Goal: Check status: Check status

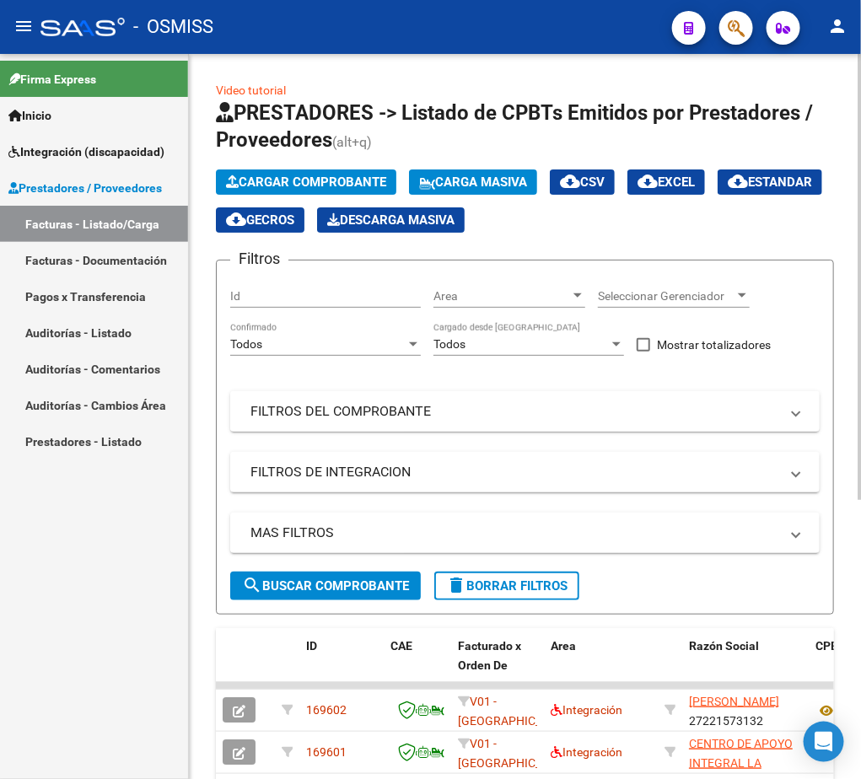
click at [395, 415] on mat-panel-title "FILTROS DEL COMPROBANTE" at bounding box center [514, 411] width 529 height 19
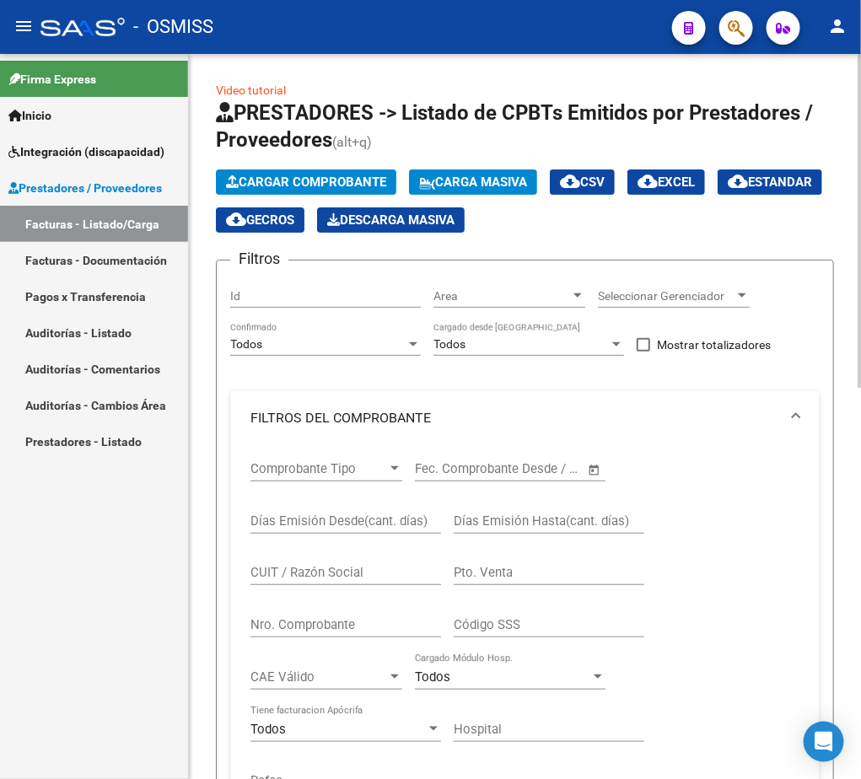
click at [722, 524] on div "Comprobante Tipo Comprobante Tipo Fecha inicio – Fecha fin Fec. Comprobante Des…" at bounding box center [524, 627] width 549 height 364
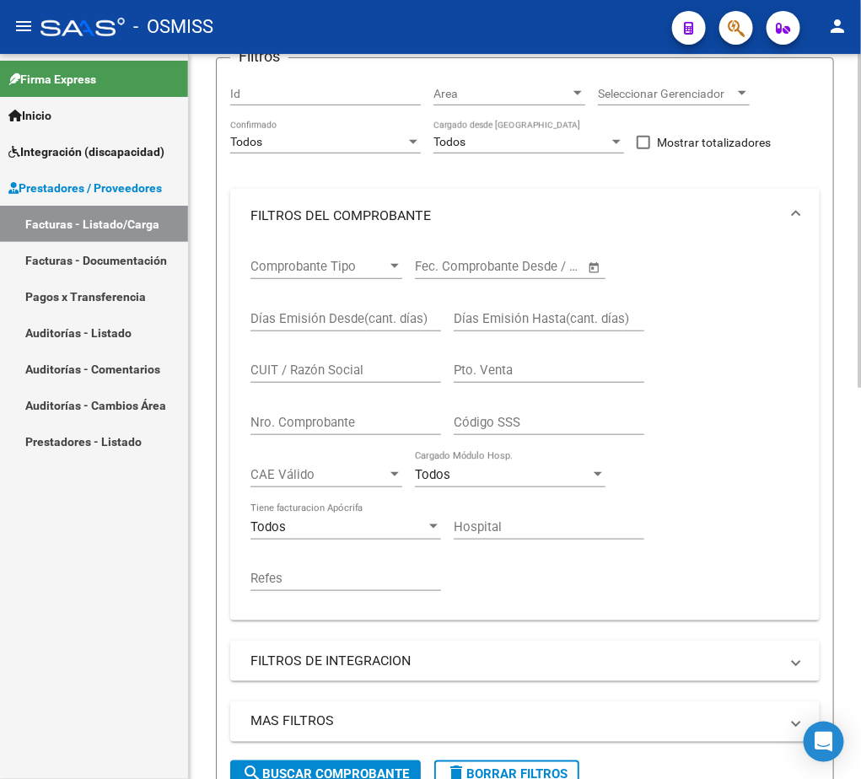
scroll to position [253, 0]
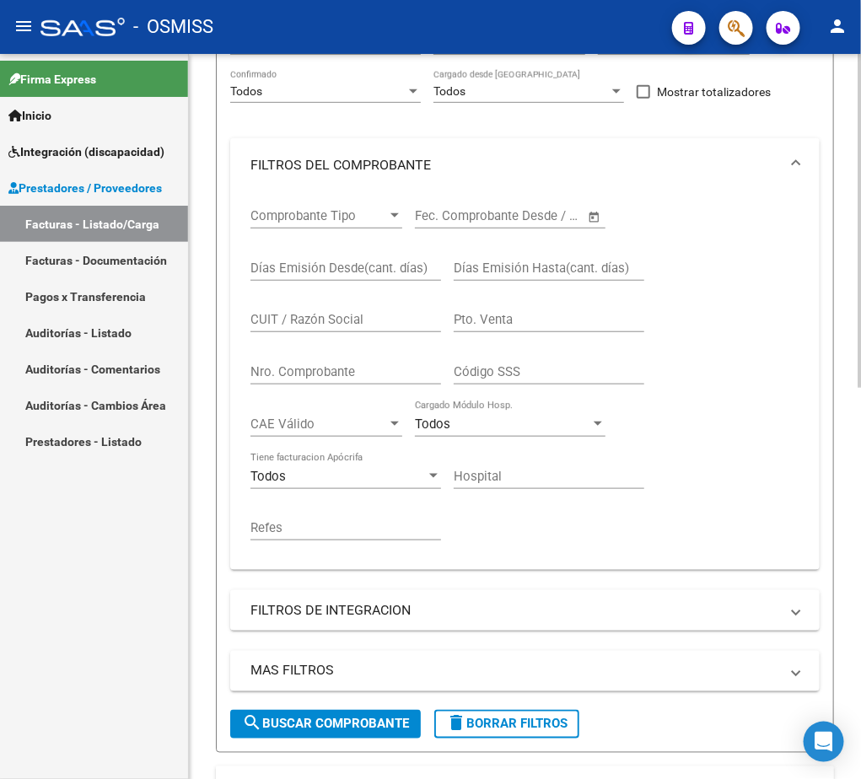
click at [585, 623] on mat-expansion-panel-header "FILTROS DE INTEGRACION" at bounding box center [524, 610] width 589 height 40
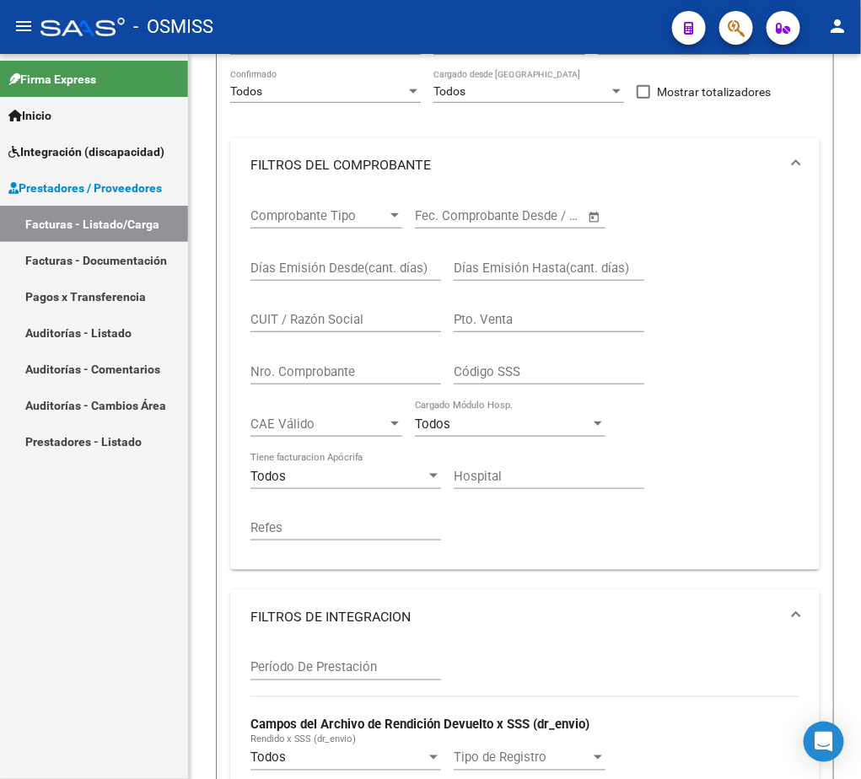
click at [79, 165] on link "Integración (discapacidad)" at bounding box center [94, 151] width 188 height 36
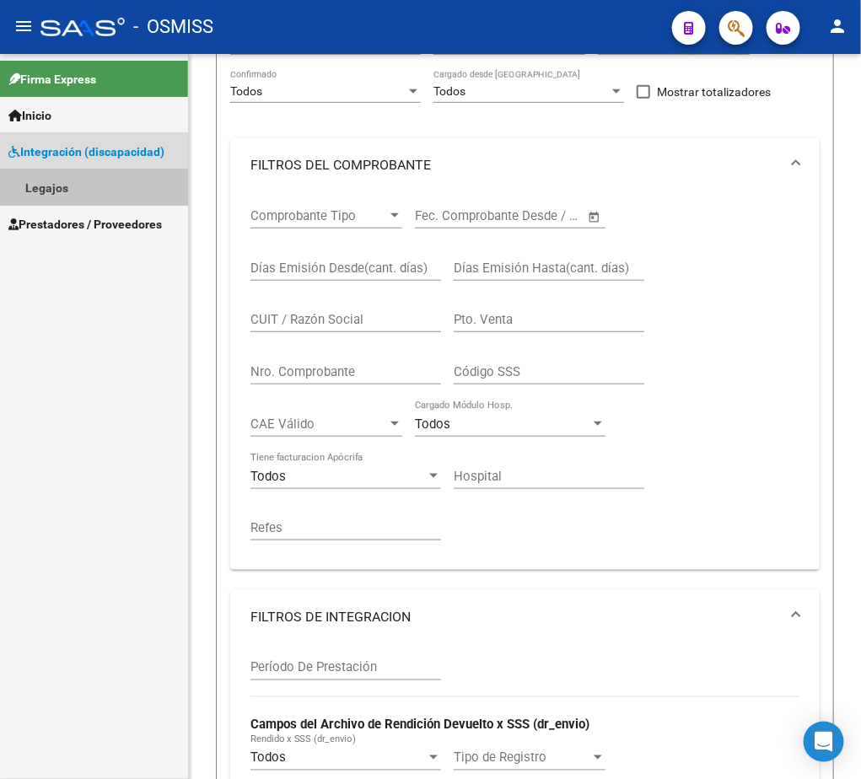
click at [96, 191] on link "Legajos" at bounding box center [94, 187] width 188 height 36
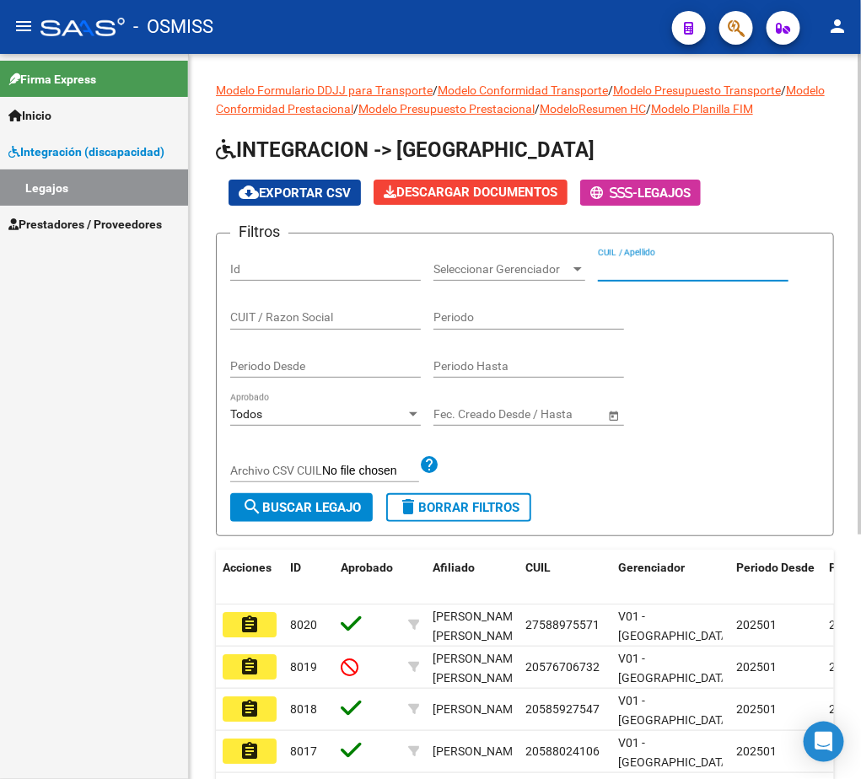
click at [661, 268] on input "CUIL / Apellido" at bounding box center [693, 269] width 191 height 14
type input "AGUIRRE"
click at [321, 508] on span "search Buscar Legajo" at bounding box center [301, 507] width 119 height 15
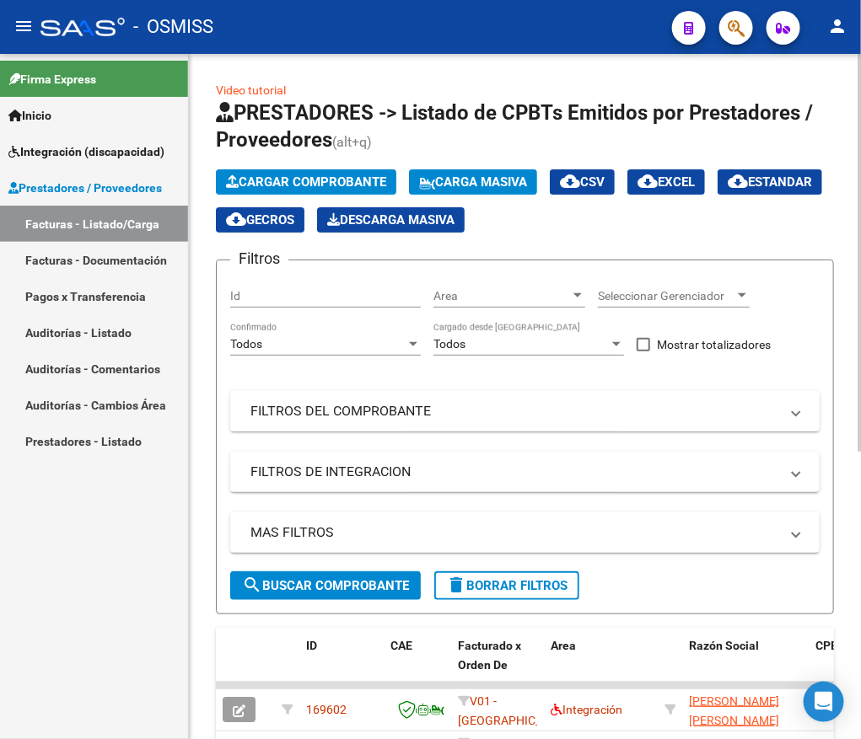
click at [352, 415] on mat-panel-title "FILTROS DEL COMPROBANTE" at bounding box center [514, 411] width 529 height 19
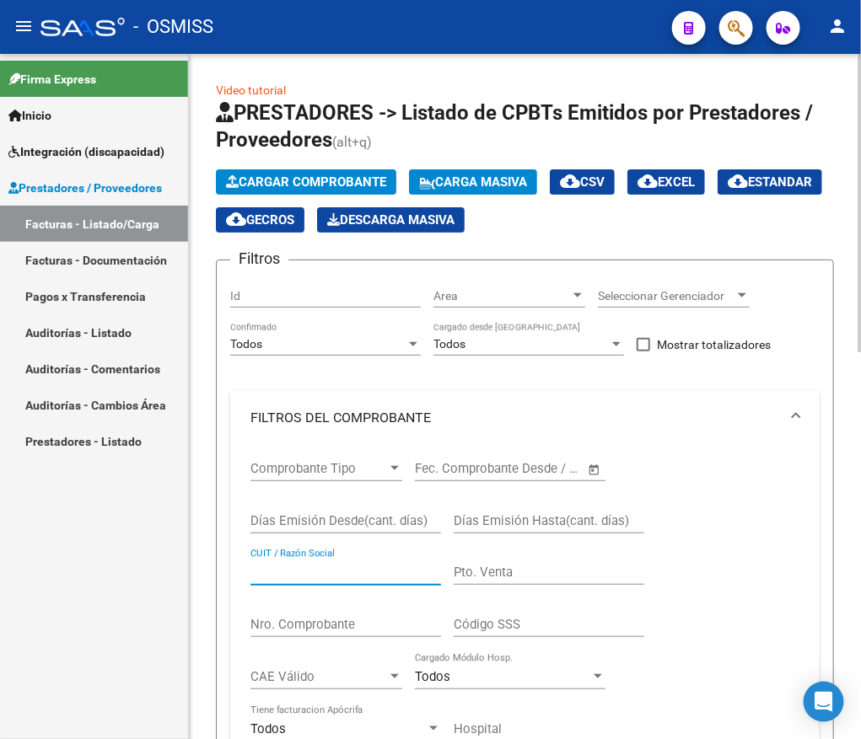
click at [293, 574] on input "CUIT / Razón Social" at bounding box center [345, 572] width 191 height 15
paste input "CENTRO PSICOTERAPEUTICO [GEOGRAPHIC_DATA]"
type input "C"
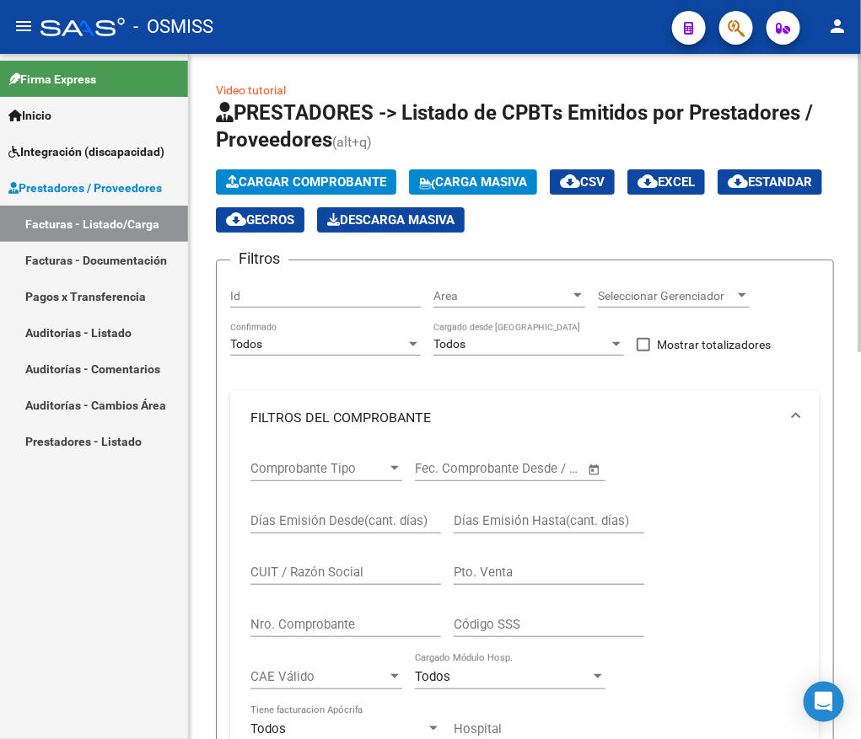
click at [274, 565] on div "CUIT / Razón Social" at bounding box center [345, 567] width 191 height 36
click at [276, 579] on input "CUIT / Razón Social" at bounding box center [345, 572] width 191 height 15
paste input "30712040145"
type input "30712040145"
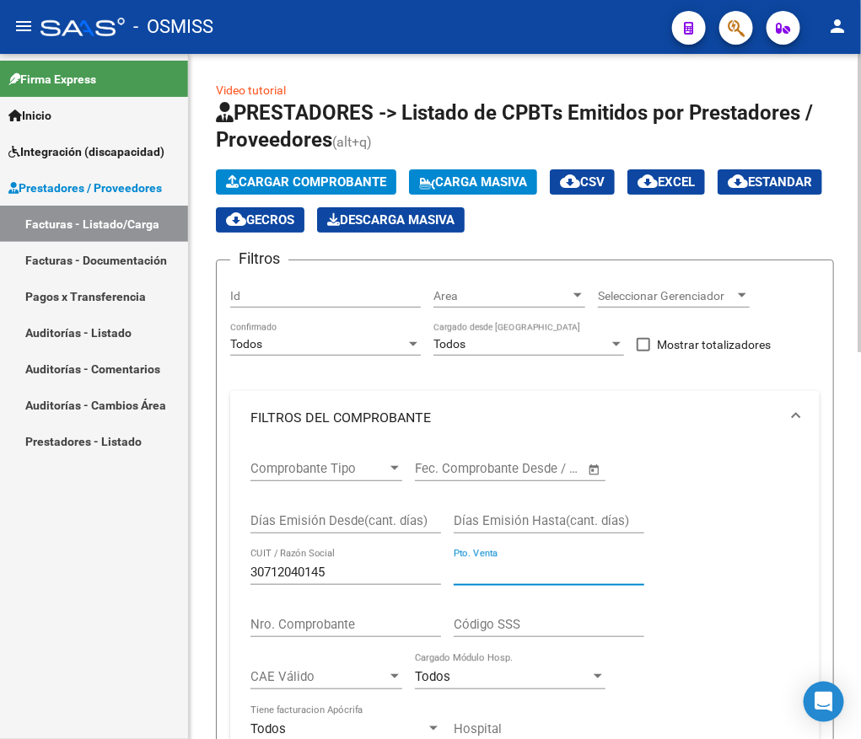
click at [488, 572] on input "Pto. Venta" at bounding box center [549, 572] width 191 height 15
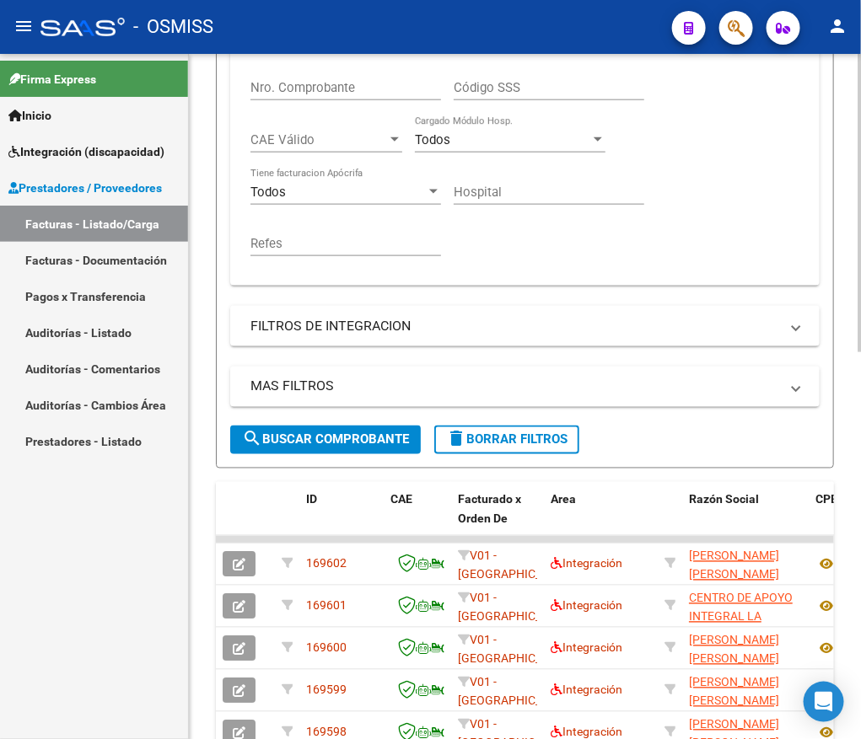
scroll to position [551, 0]
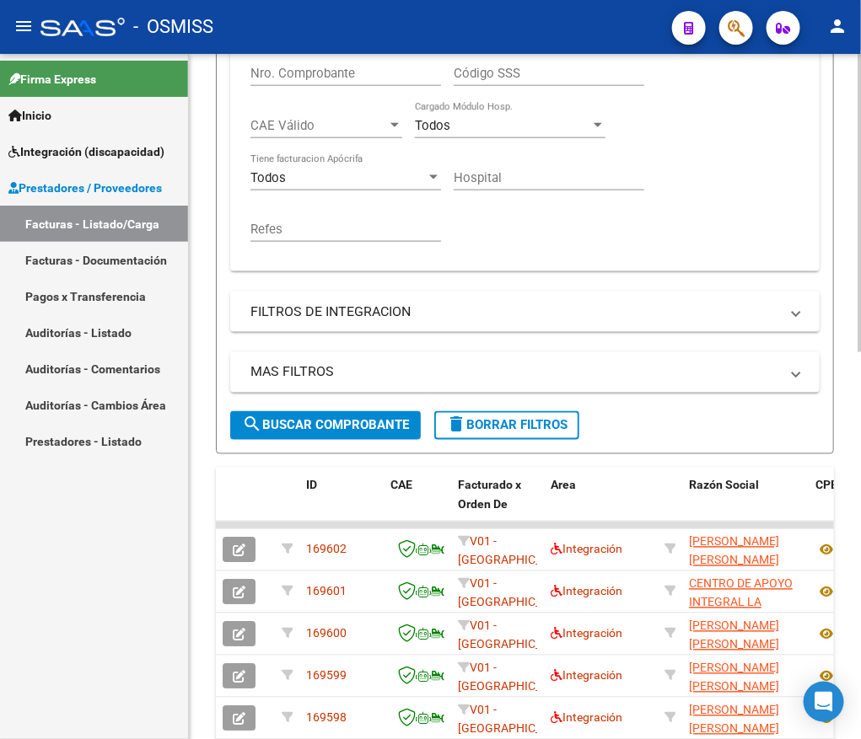
click at [850, 513] on div "Video tutorial PRESTADORES -> Listado de CPBTs Emitidos por Prestadores / Prove…" at bounding box center [527, 278] width 676 height 1550
type input "2020"
click at [400, 428] on span "search Buscar Comprobante" at bounding box center [325, 425] width 167 height 15
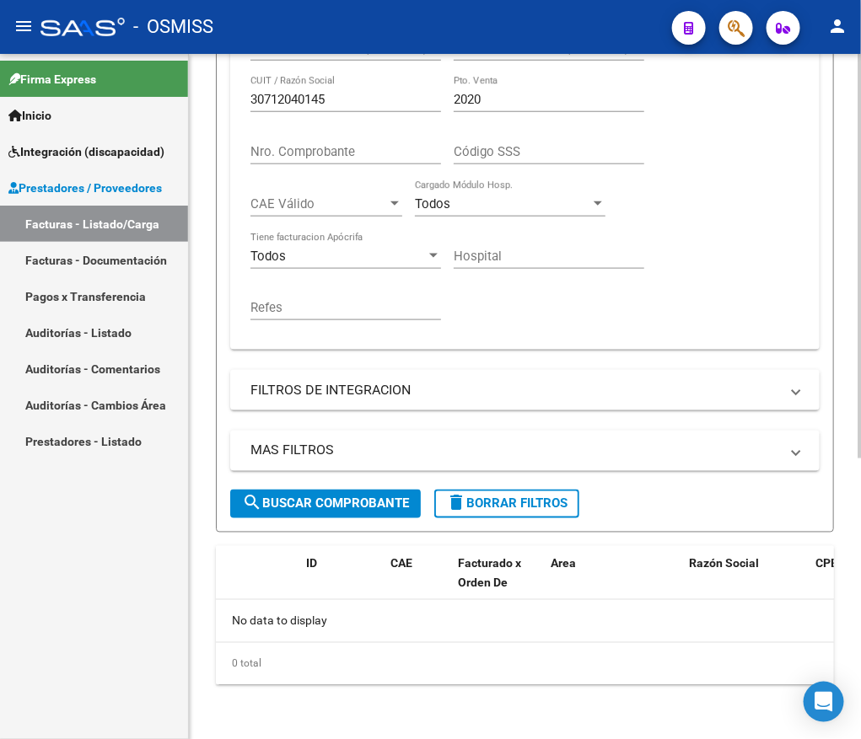
scroll to position [476, 0]
click at [362, 150] on input "Nro. Comprobante" at bounding box center [345, 151] width 191 height 15
type input "2020"
drag, startPoint x: 517, startPoint y: 94, endPoint x: 294, endPoint y: 77, distance: 223.2
click at [294, 77] on div "Comprobante Tipo Comprobante Tipo Fecha inicio – Fecha fin Fec. Comprobante Des…" at bounding box center [524, 154] width 549 height 364
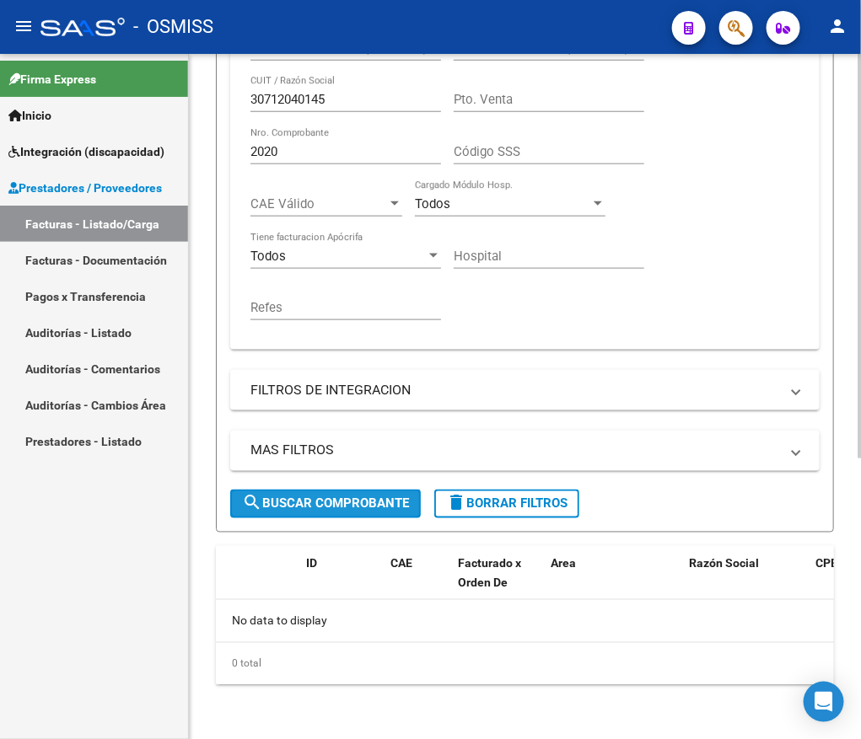
click at [296, 504] on span "search Buscar Comprobante" at bounding box center [325, 504] width 167 height 15
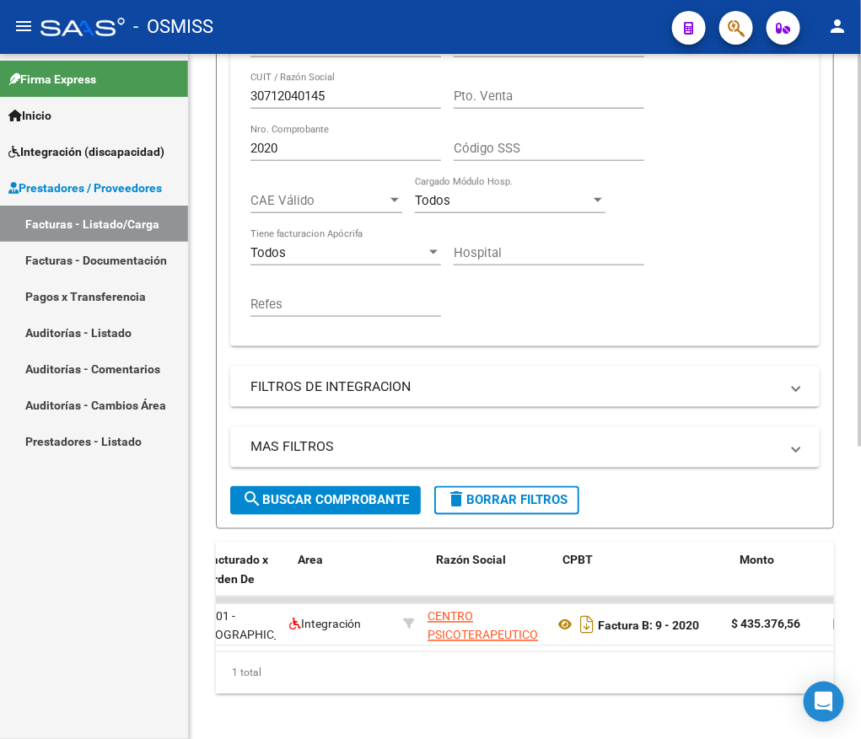
scroll to position [0, 253]
